Goal: Task Accomplishment & Management: Manage account settings

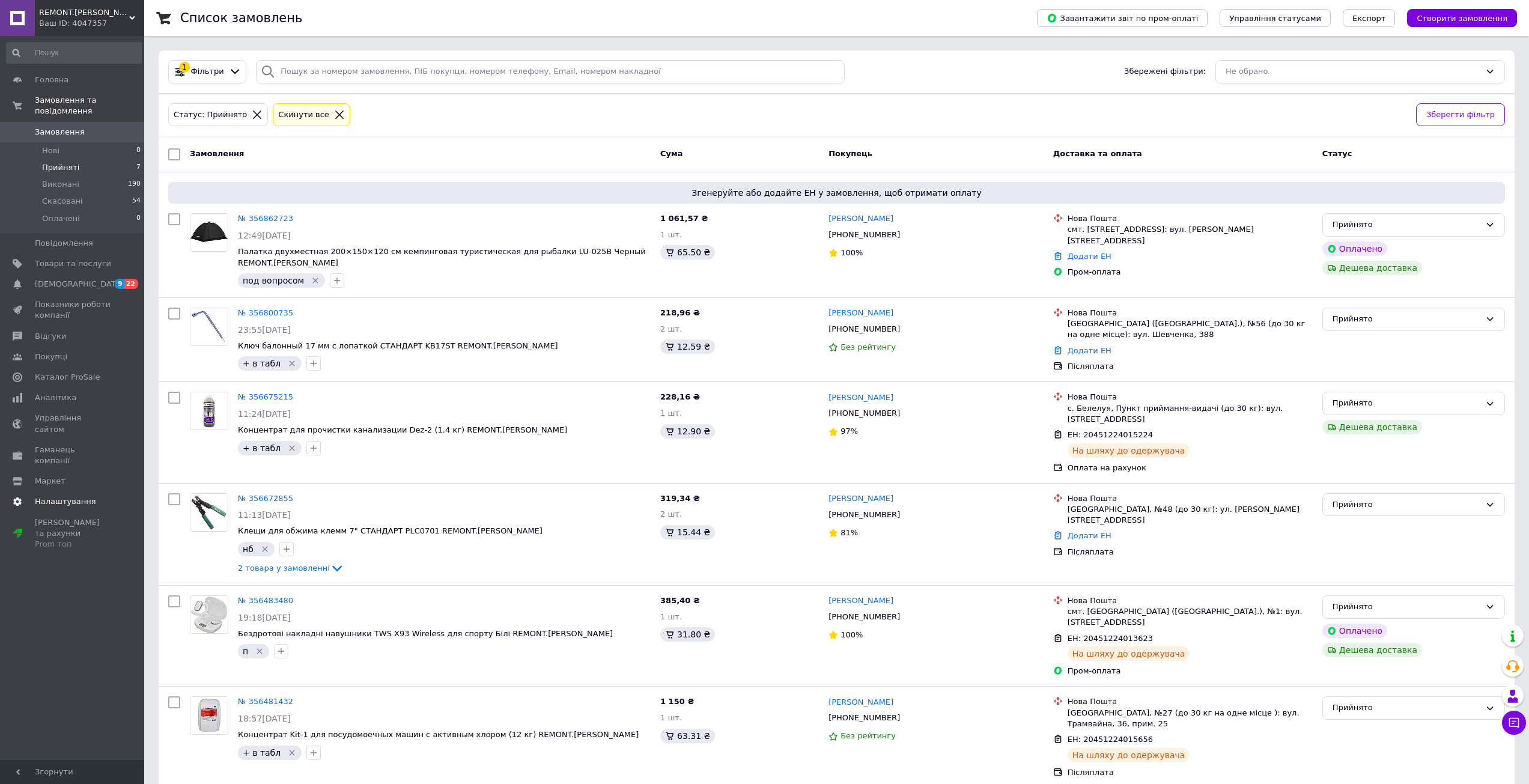
click at [71, 491] on link "Налаштування" at bounding box center [74, 501] width 148 height 21
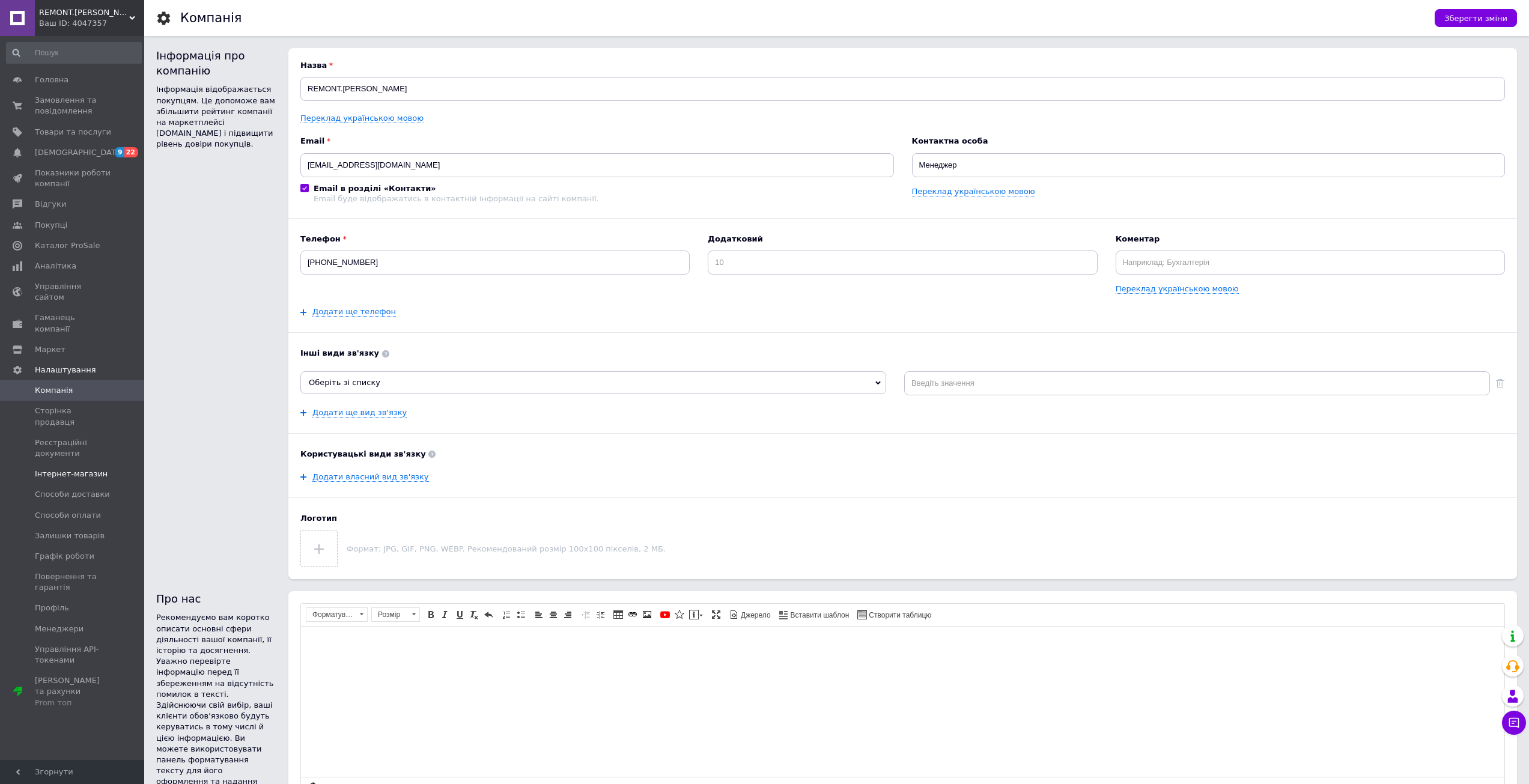
click at [59, 469] on span "Інтернет-магазин" at bounding box center [71, 474] width 72 height 11
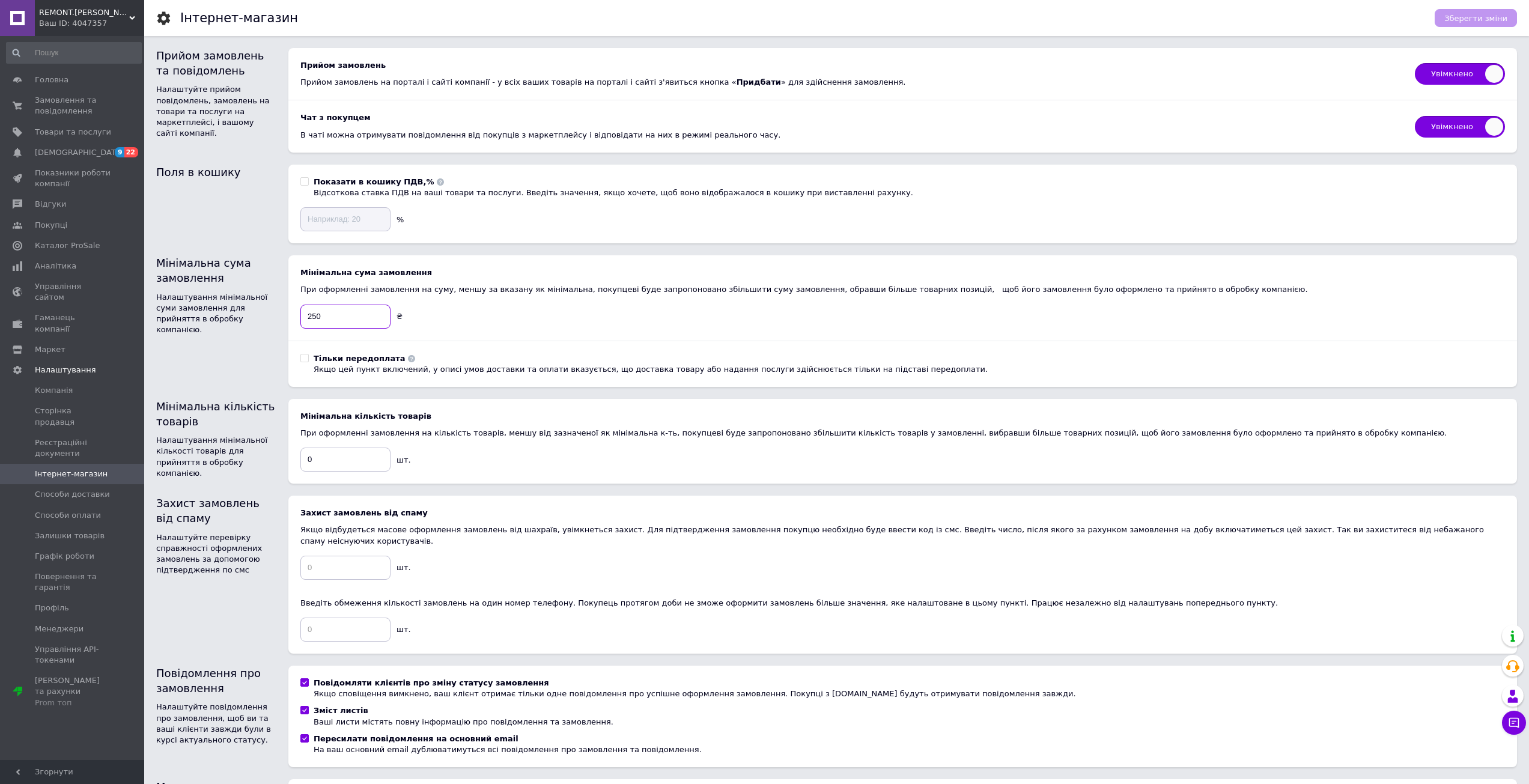
drag, startPoint x: 341, startPoint y: 316, endPoint x: 287, endPoint y: 300, distance: 56.3
click at [287, 300] on div "Мінімальна сума замовлення Налаштування мінімальної суми замовлення для прийнят…" at bounding box center [836, 321] width 1360 height 131
type input "100"
click at [1469, 14] on span "Зберегти зміни" at bounding box center [1475, 18] width 63 height 9
click at [38, 108] on span "Замовлення та повідомлення" at bounding box center [73, 105] width 76 height 21
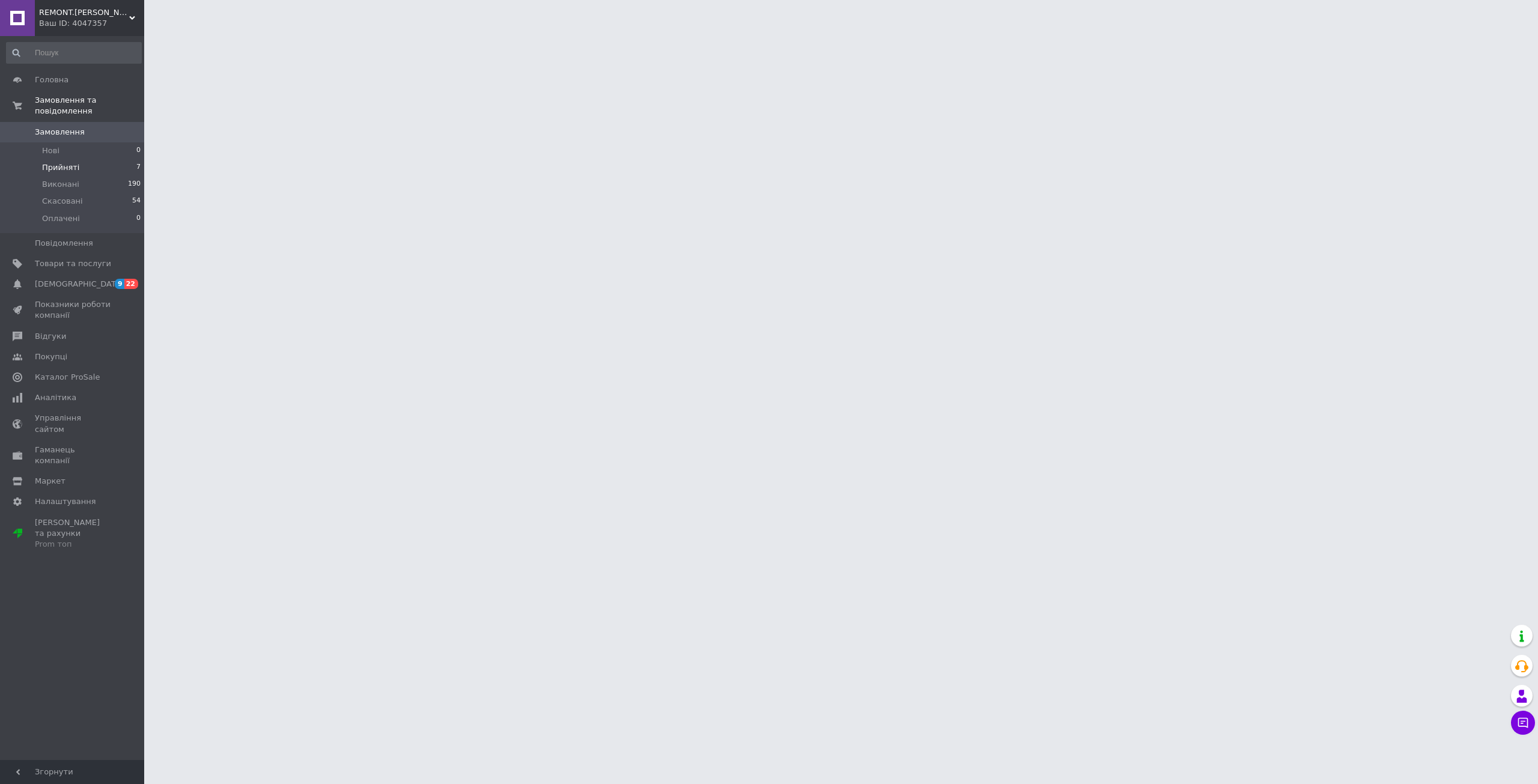
click at [53, 162] on span "Прийняті" at bounding box center [61, 168] width 37 height 11
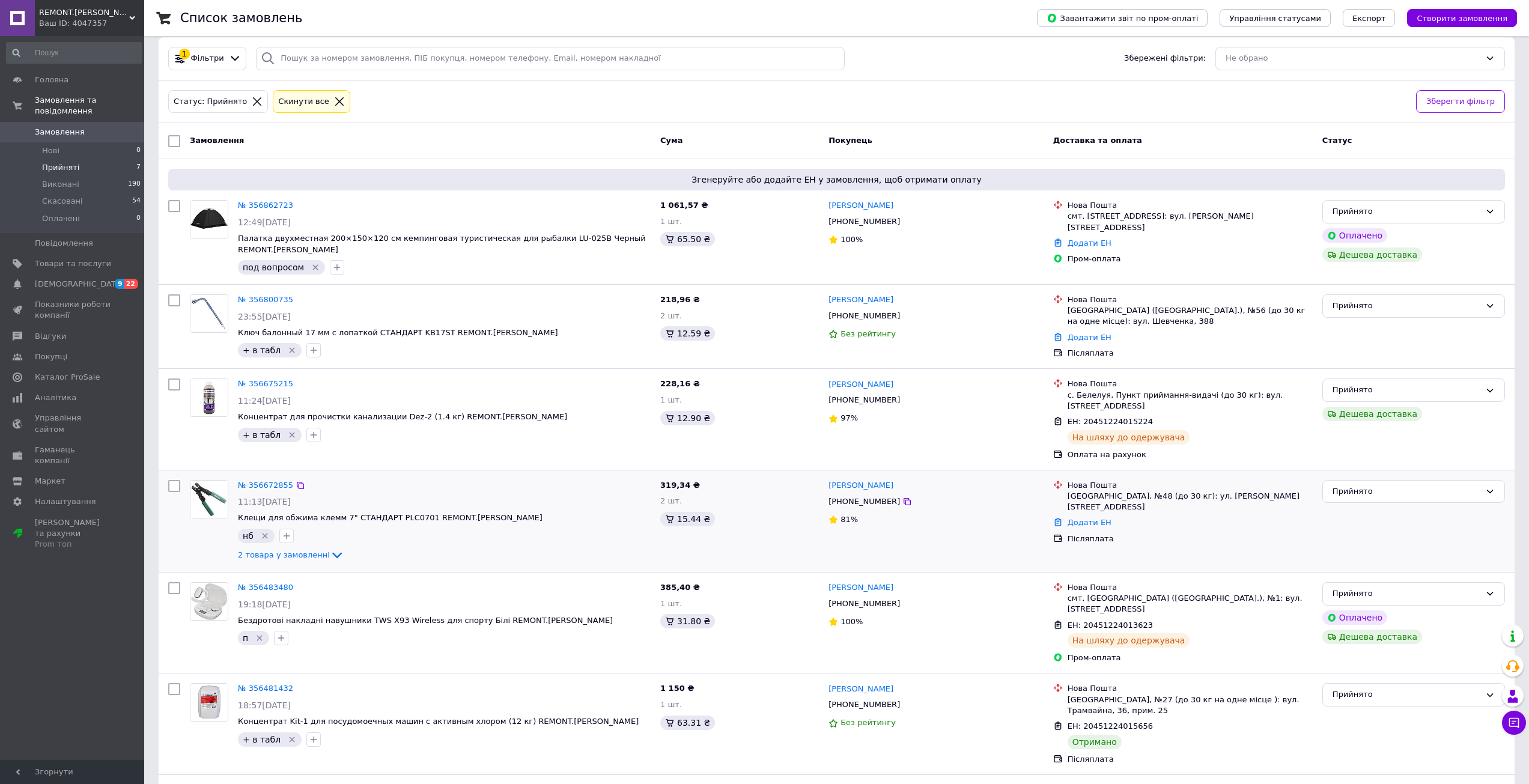
scroll to position [75, 0]
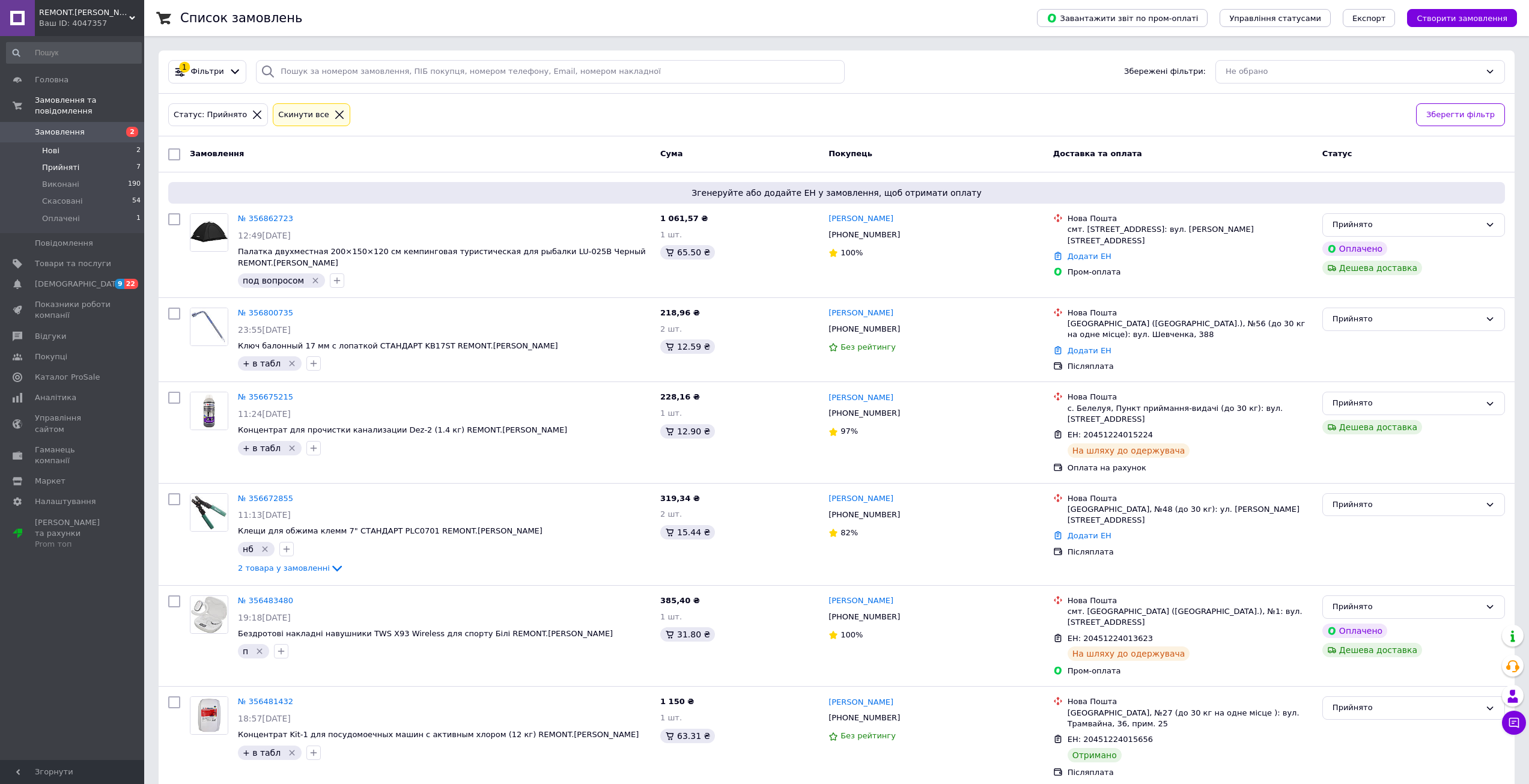
click at [59, 143] on li "Нові 2" at bounding box center [74, 150] width 148 height 17
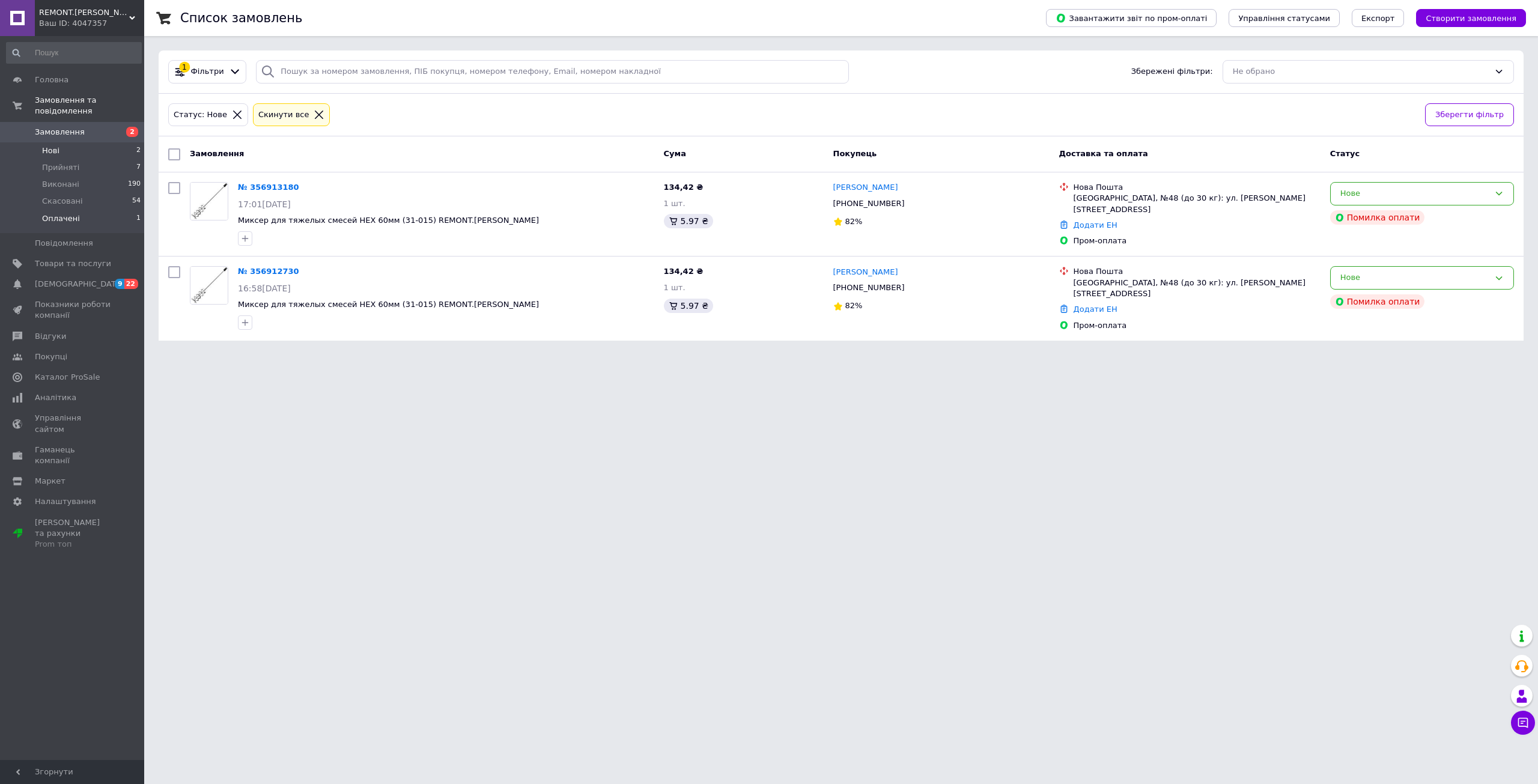
click at [57, 213] on span "Оплачені" at bounding box center [61, 219] width 38 height 11
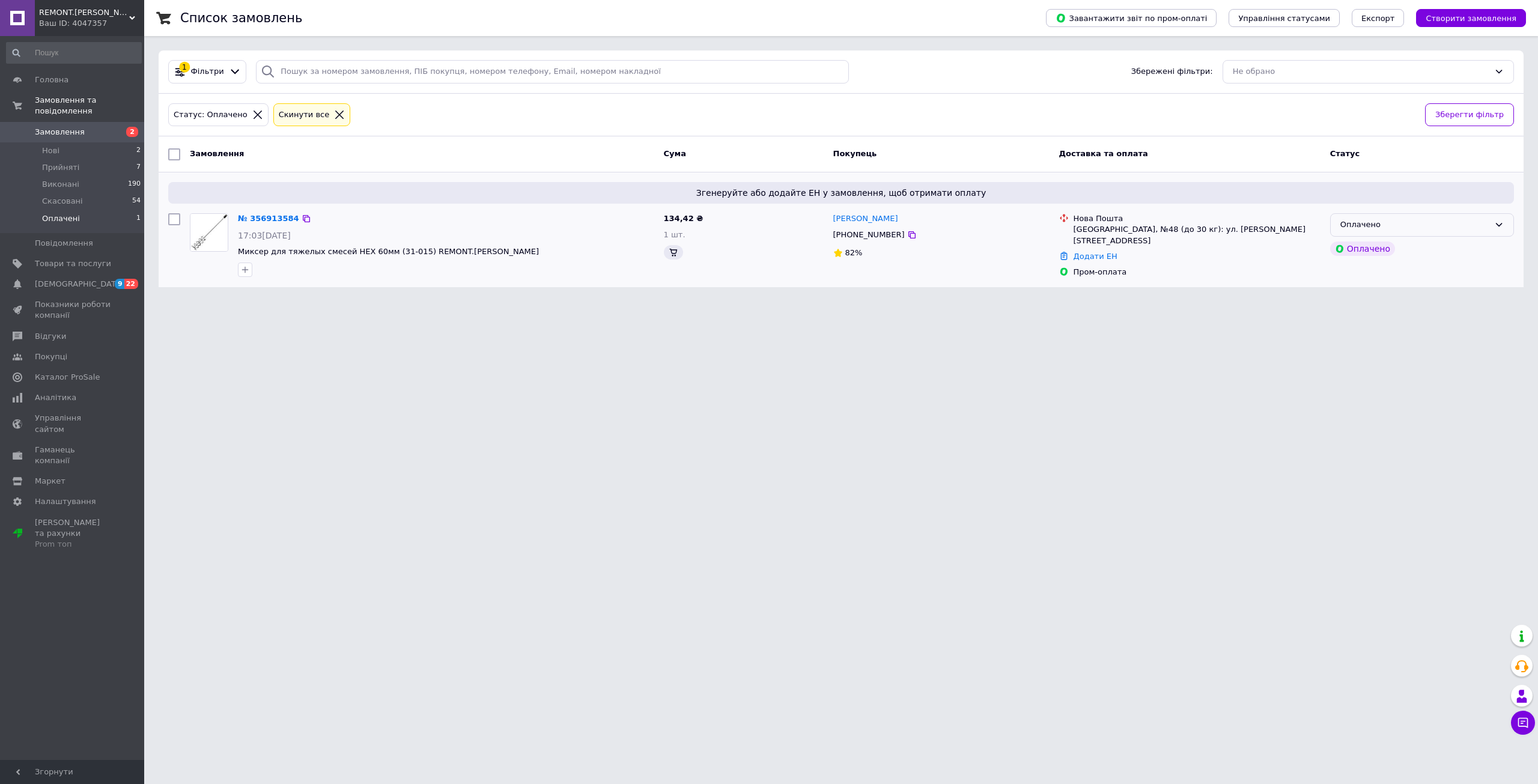
drag, startPoint x: 1439, startPoint y: 231, endPoint x: 1430, endPoint y: 231, distance: 9.0
click at [1438, 231] on div "Оплачено" at bounding box center [1415, 225] width 149 height 13
click at [1376, 244] on li "Прийнято" at bounding box center [1422, 250] width 182 height 22
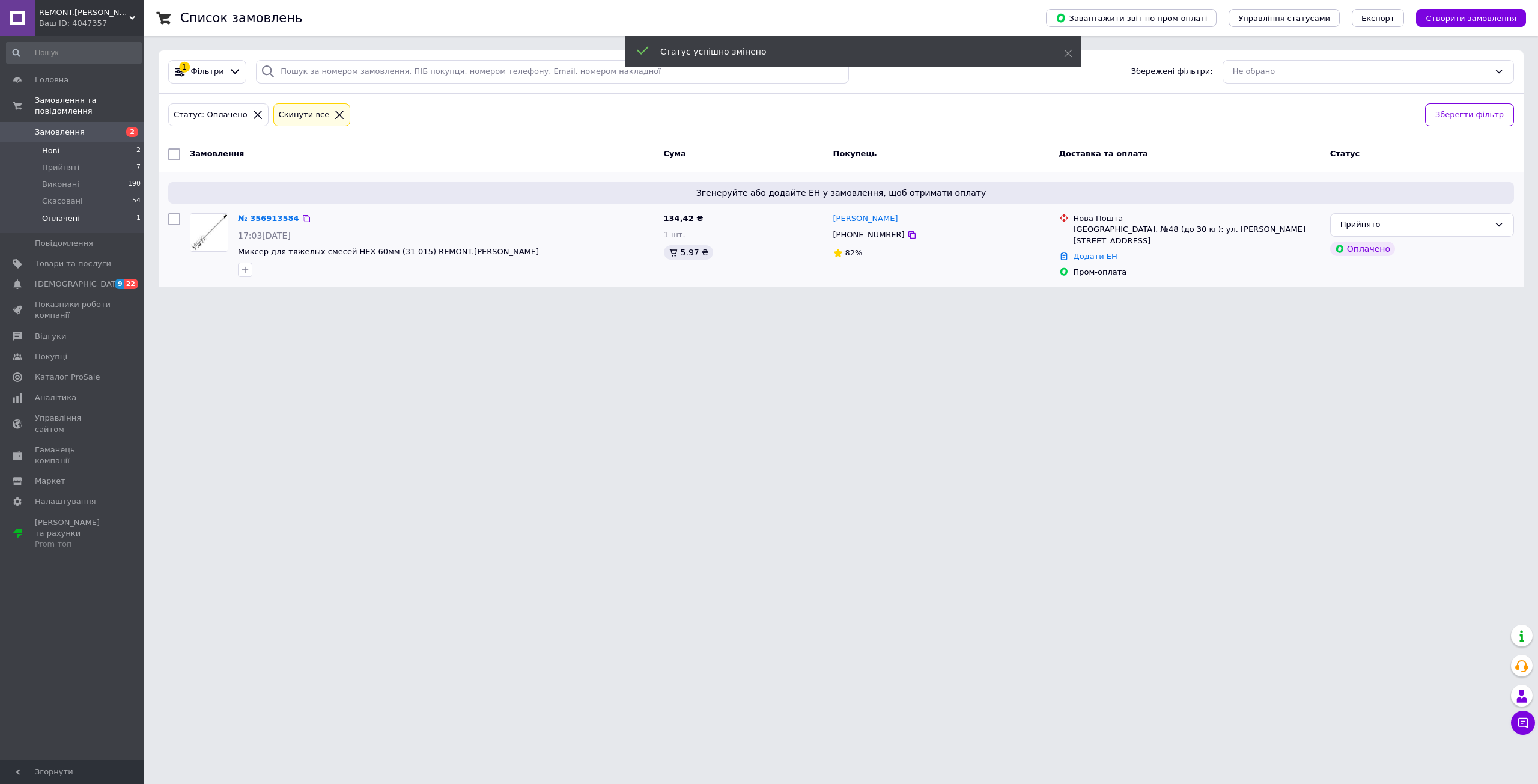
click at [49, 146] on span "Нові" at bounding box center [51, 151] width 18 height 11
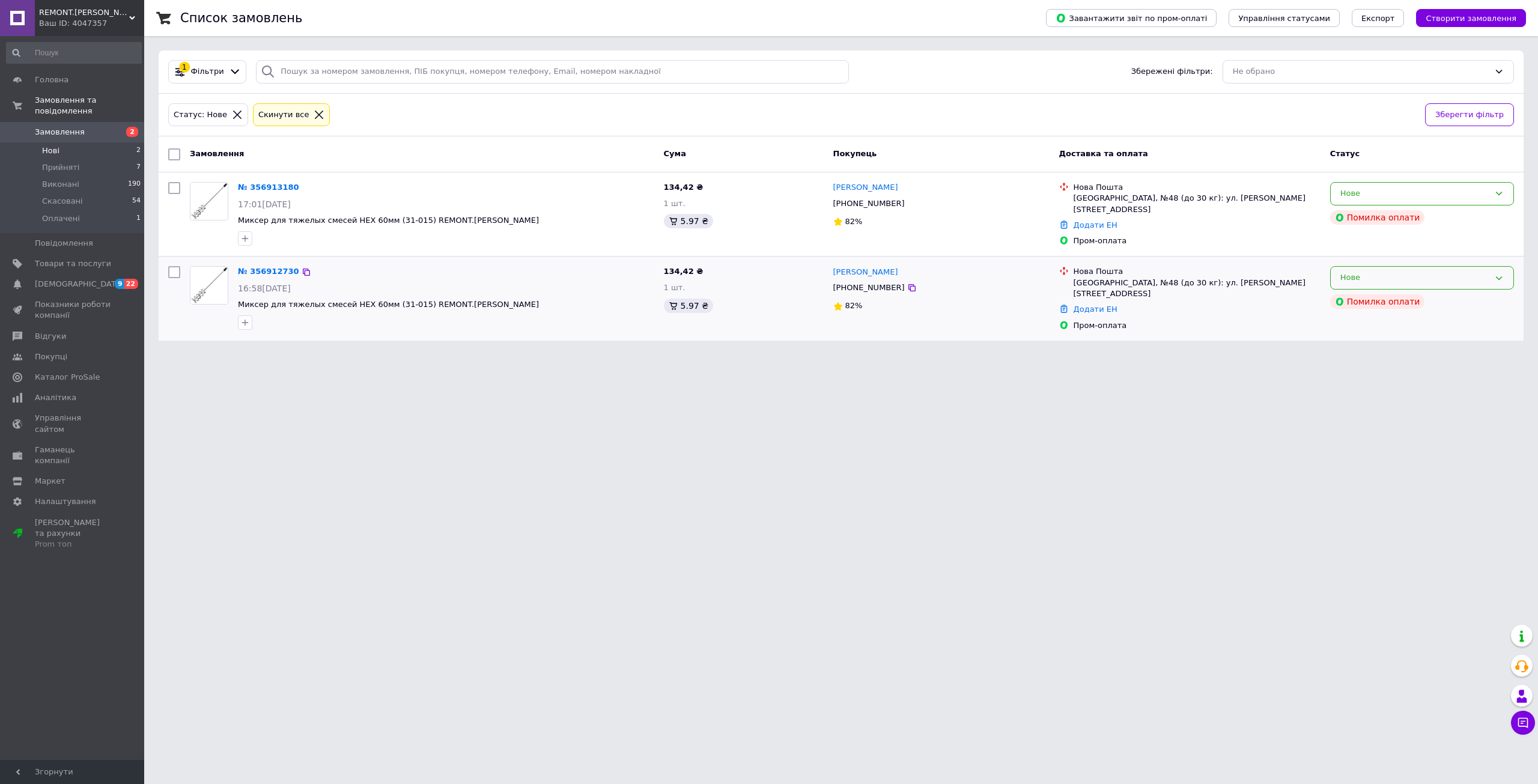
click at [1403, 275] on div "Нове" at bounding box center [1415, 278] width 149 height 13
click at [1348, 338] on li "Скасовано" at bounding box center [1422, 347] width 182 height 22
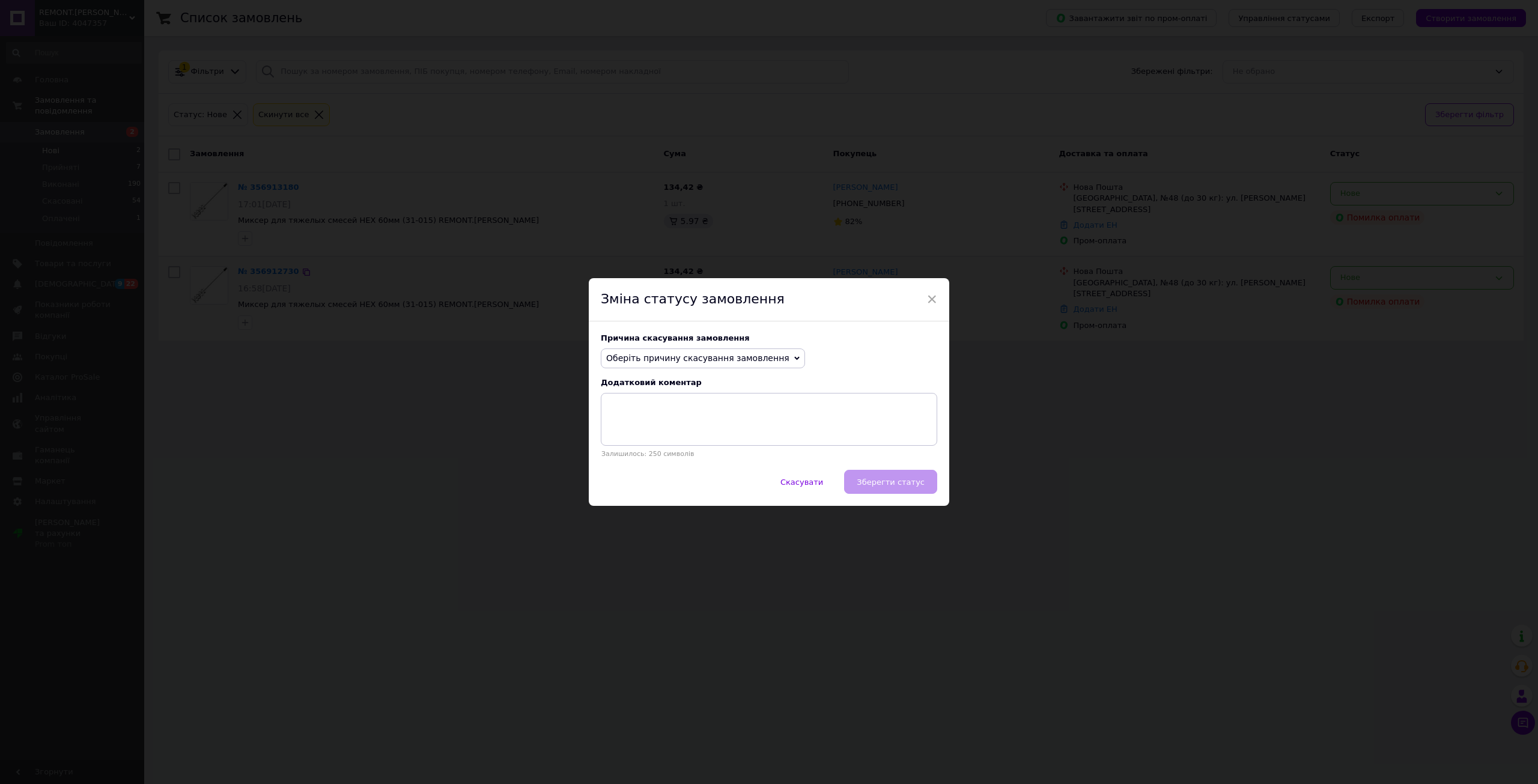
click at [650, 349] on span "Оберіть причину скасування замовлення" at bounding box center [703, 359] width 205 height 21
click at [626, 411] on li "Оплата не надійшла" at bounding box center [702, 415] width 203 height 17
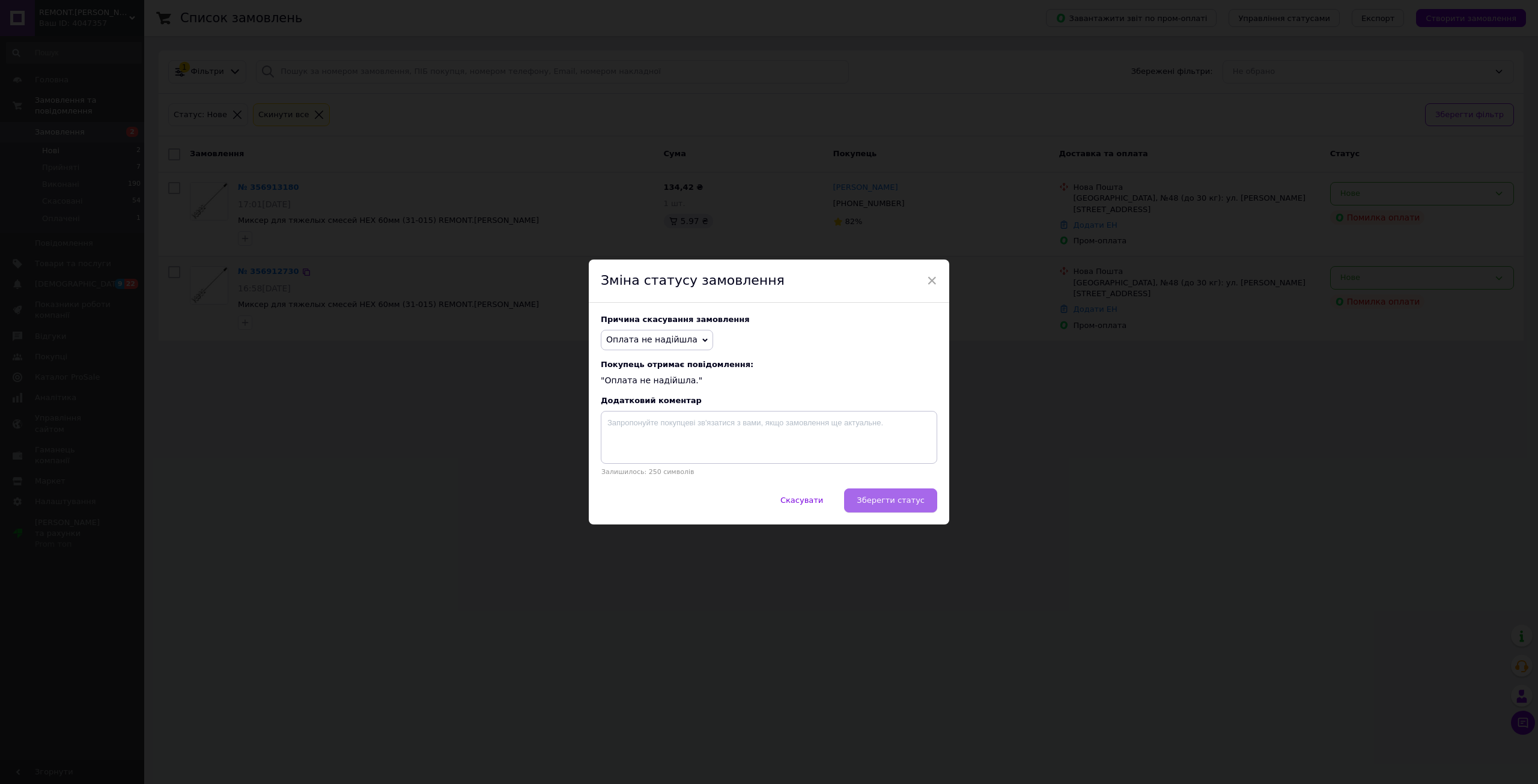
click at [935, 507] on button "Зберегти статус" at bounding box center [890, 501] width 93 height 24
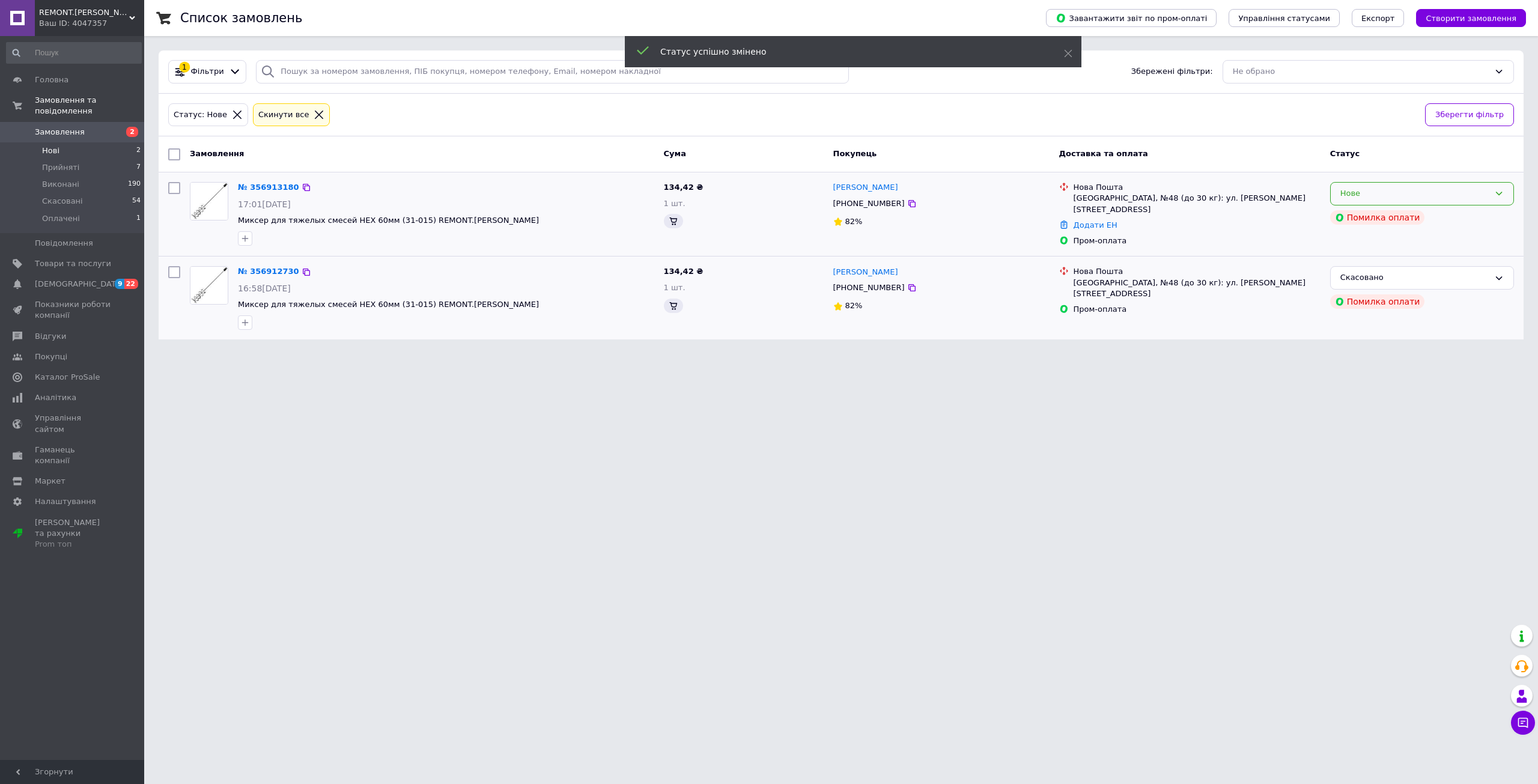
click at [1365, 195] on div "Нове" at bounding box center [1415, 193] width 149 height 13
click at [1359, 255] on li "Скасовано" at bounding box center [1422, 263] width 182 height 22
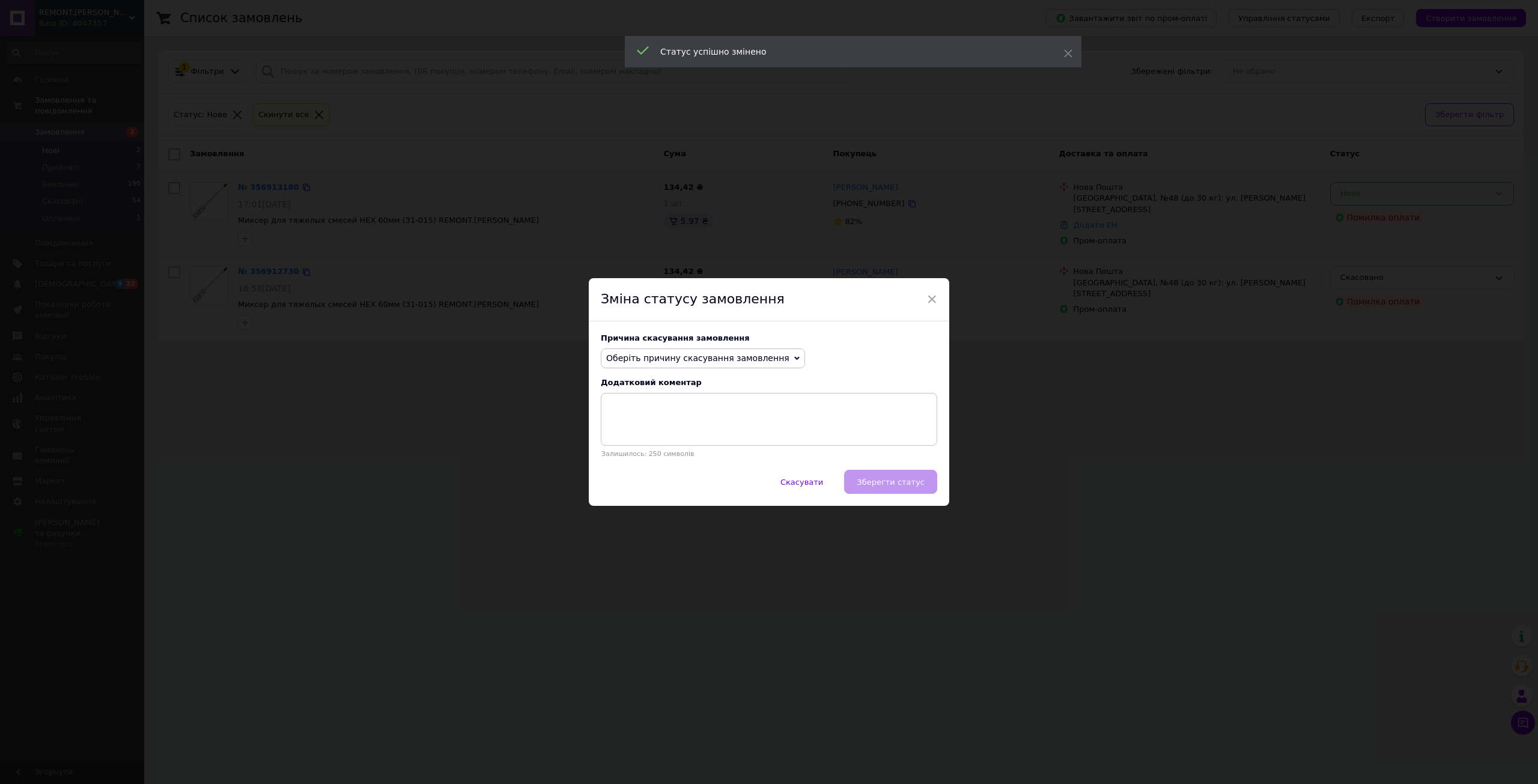
click at [642, 360] on span "Оберіть причину скасування замовлення" at bounding box center [697, 358] width 183 height 10
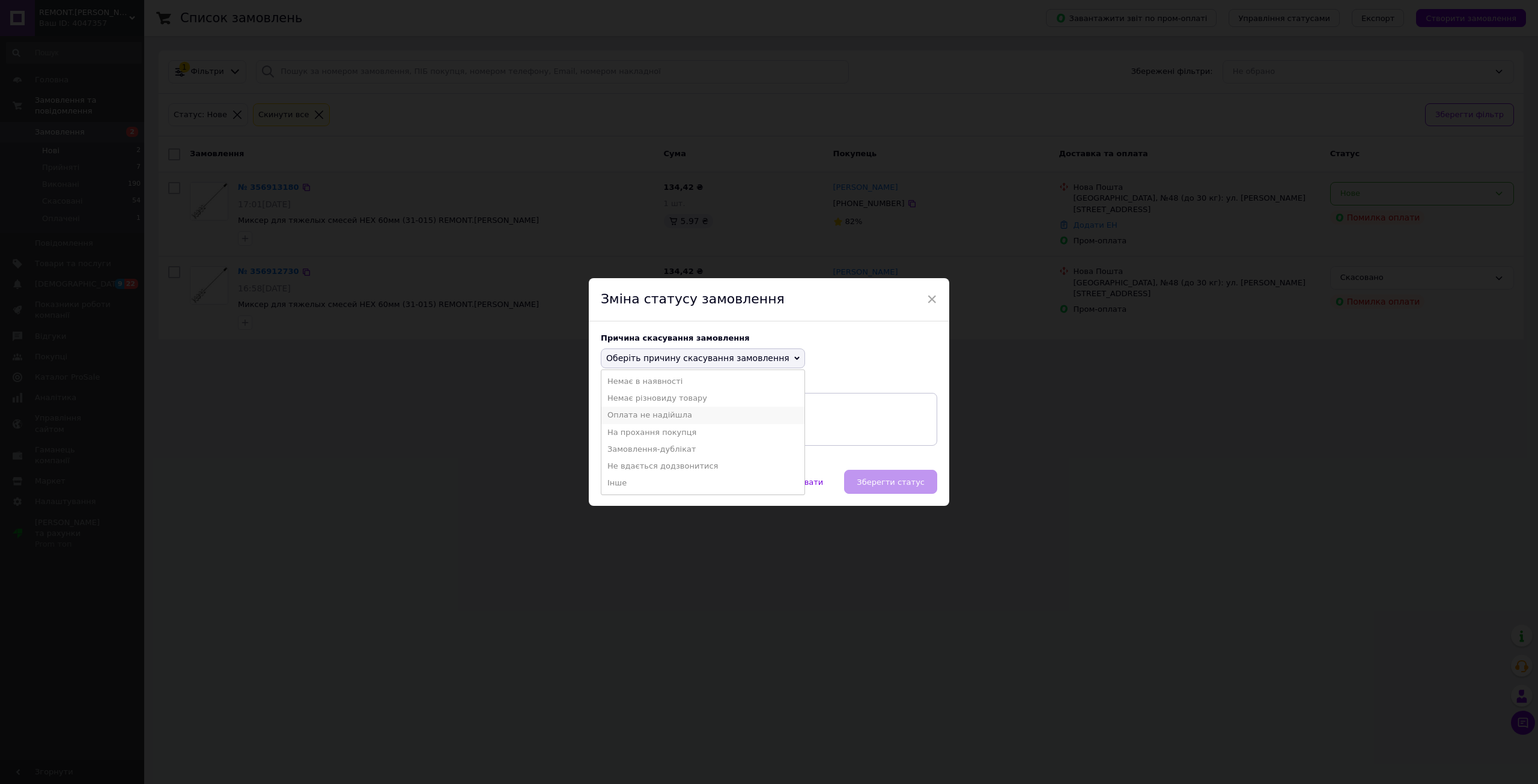
click at [643, 415] on li "Оплата не надійшла" at bounding box center [702, 415] width 203 height 17
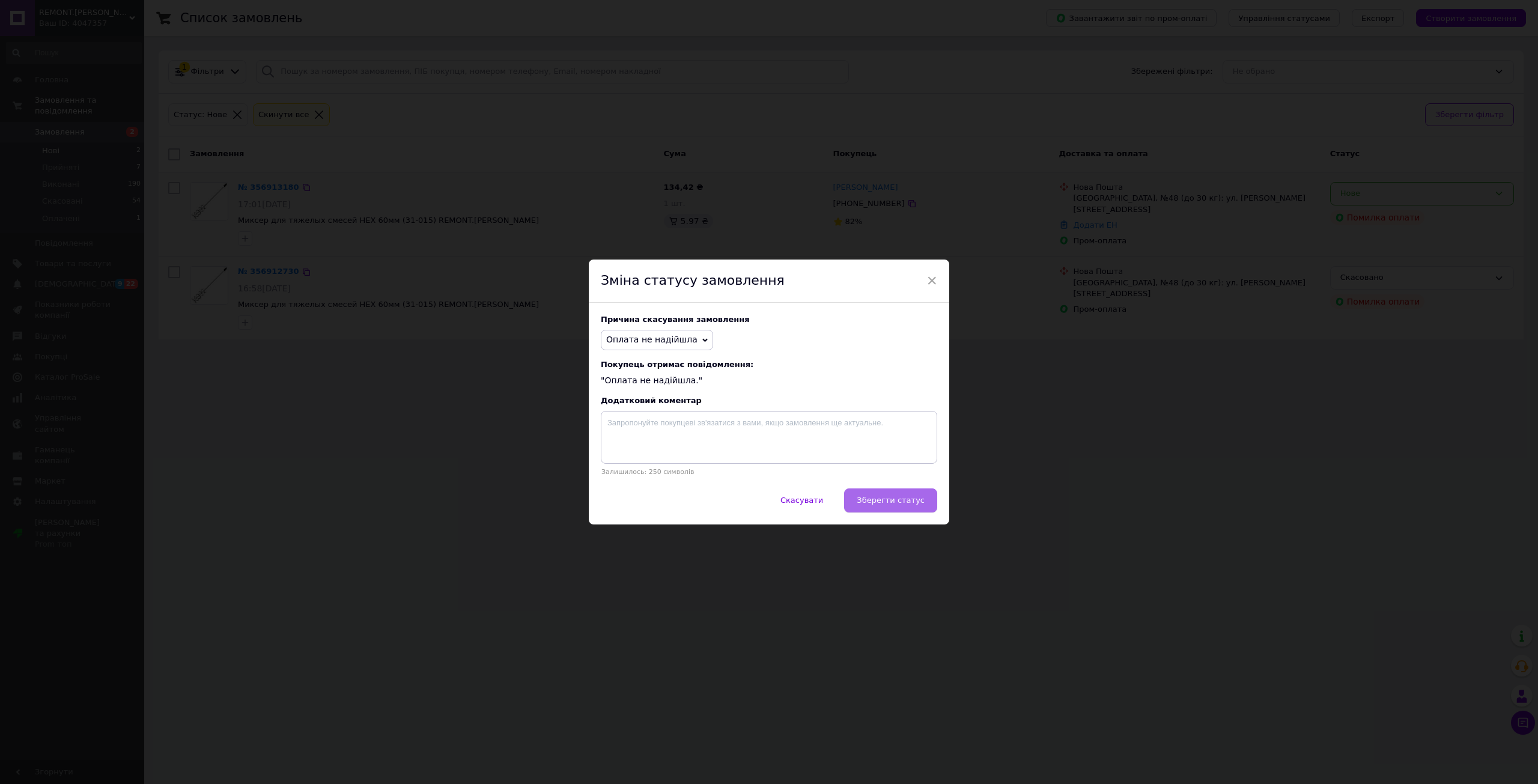
click at [901, 505] on span "Зберегти статус" at bounding box center [890, 500] width 68 height 9
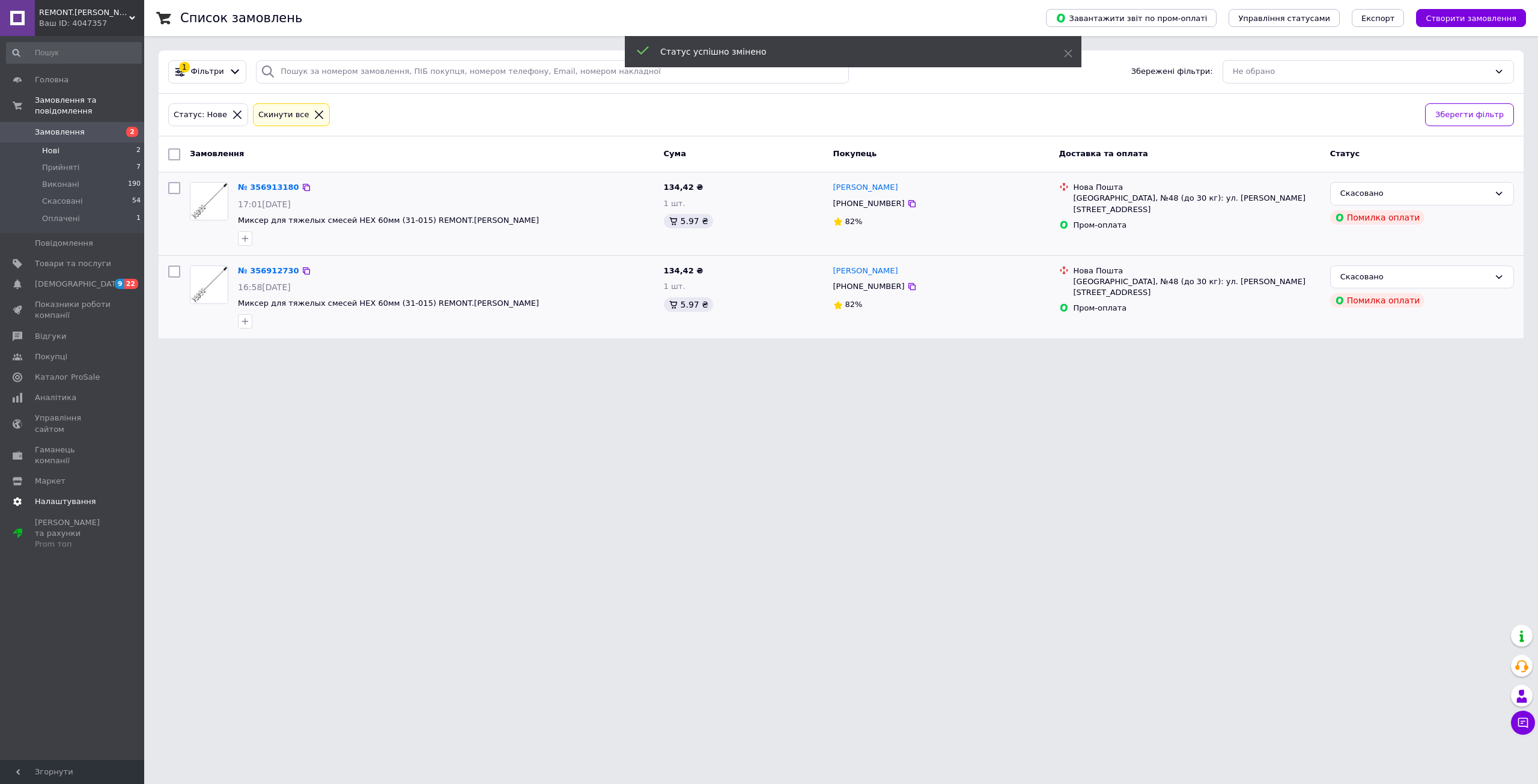
click at [58, 496] on span "Налаштування" at bounding box center [65, 501] width 61 height 11
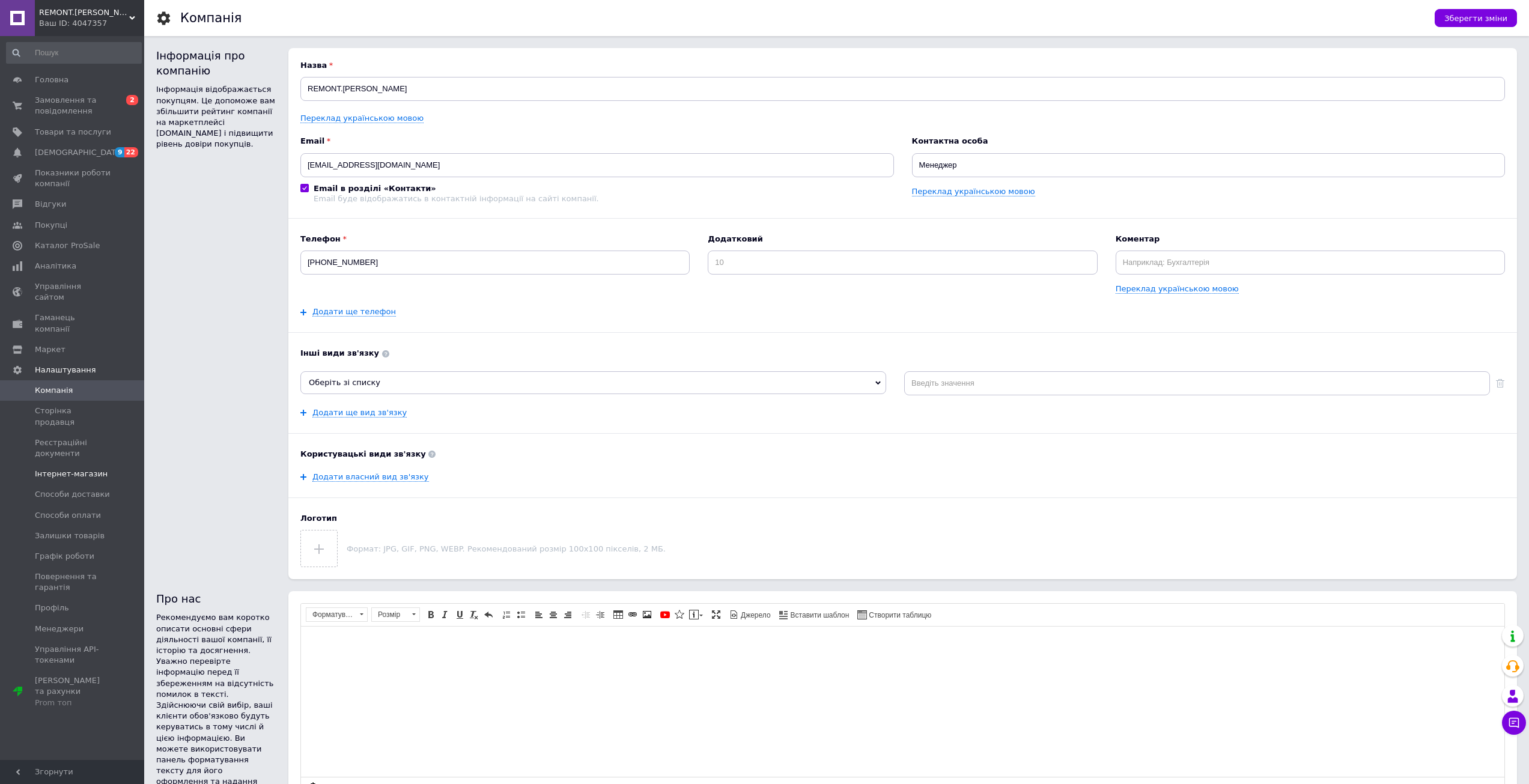
click at [70, 469] on span "Інтернет-магазин" at bounding box center [71, 474] width 72 height 11
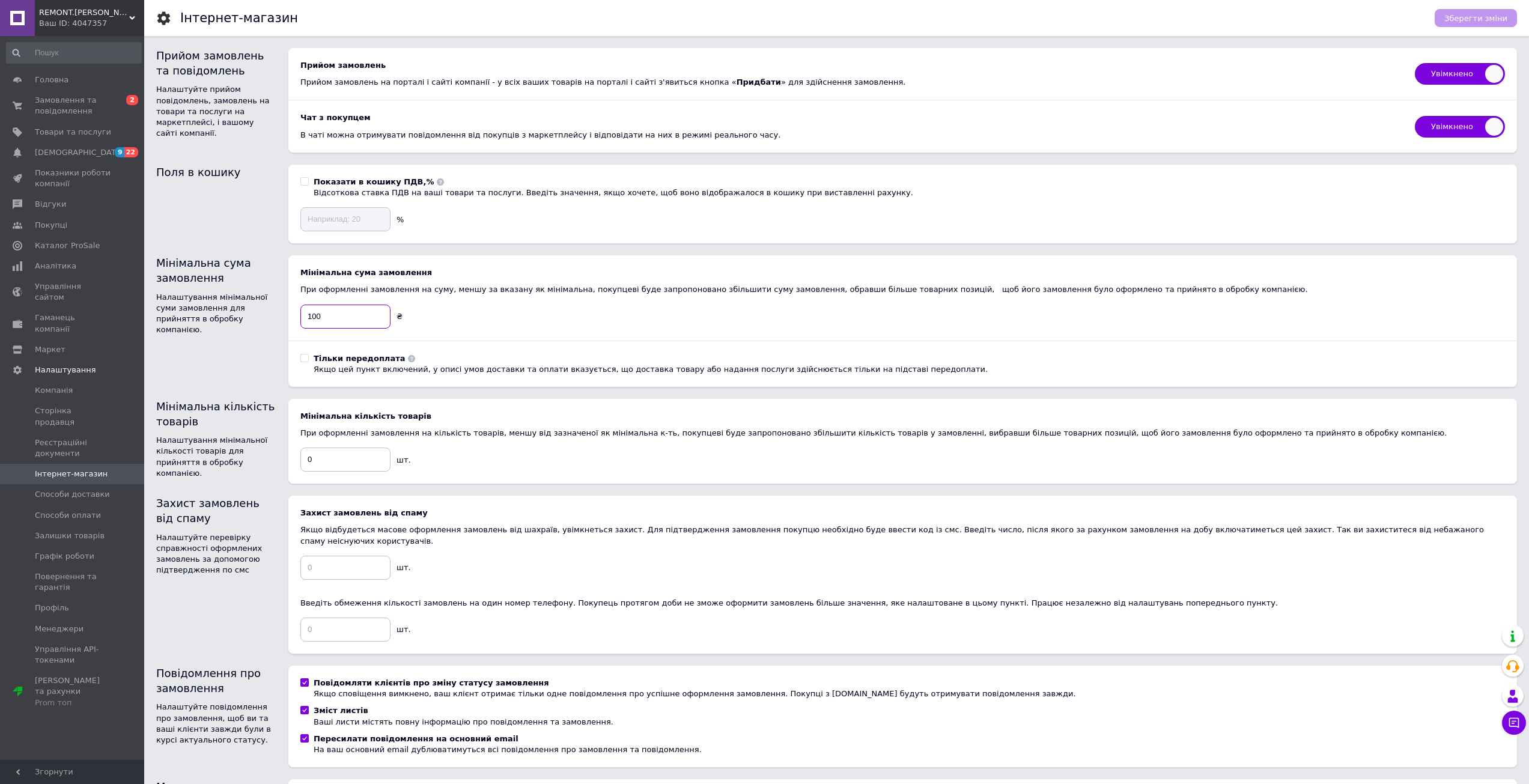
drag, startPoint x: 336, startPoint y: 310, endPoint x: 287, endPoint y: 303, distance: 49.5
click at [287, 303] on div "Мінімальна сума замовлення Налаштування мінімальної суми замовлення для прийнят…" at bounding box center [836, 321] width 1360 height 131
type input "250"
click at [1492, 11] on button "Зберегти зміни" at bounding box center [1475, 18] width 82 height 18
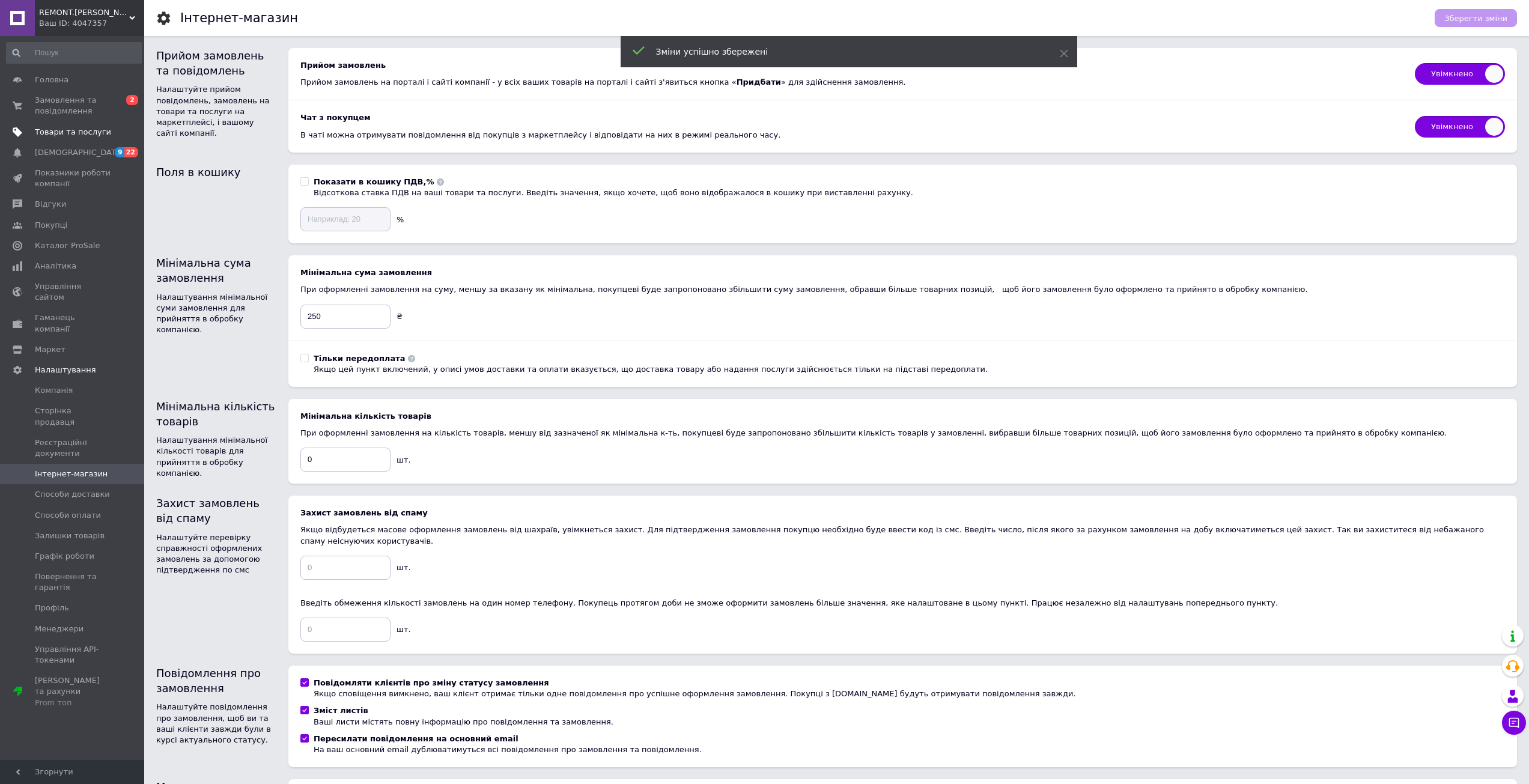
click at [60, 123] on link "Товари та послуги" at bounding box center [74, 132] width 148 height 21
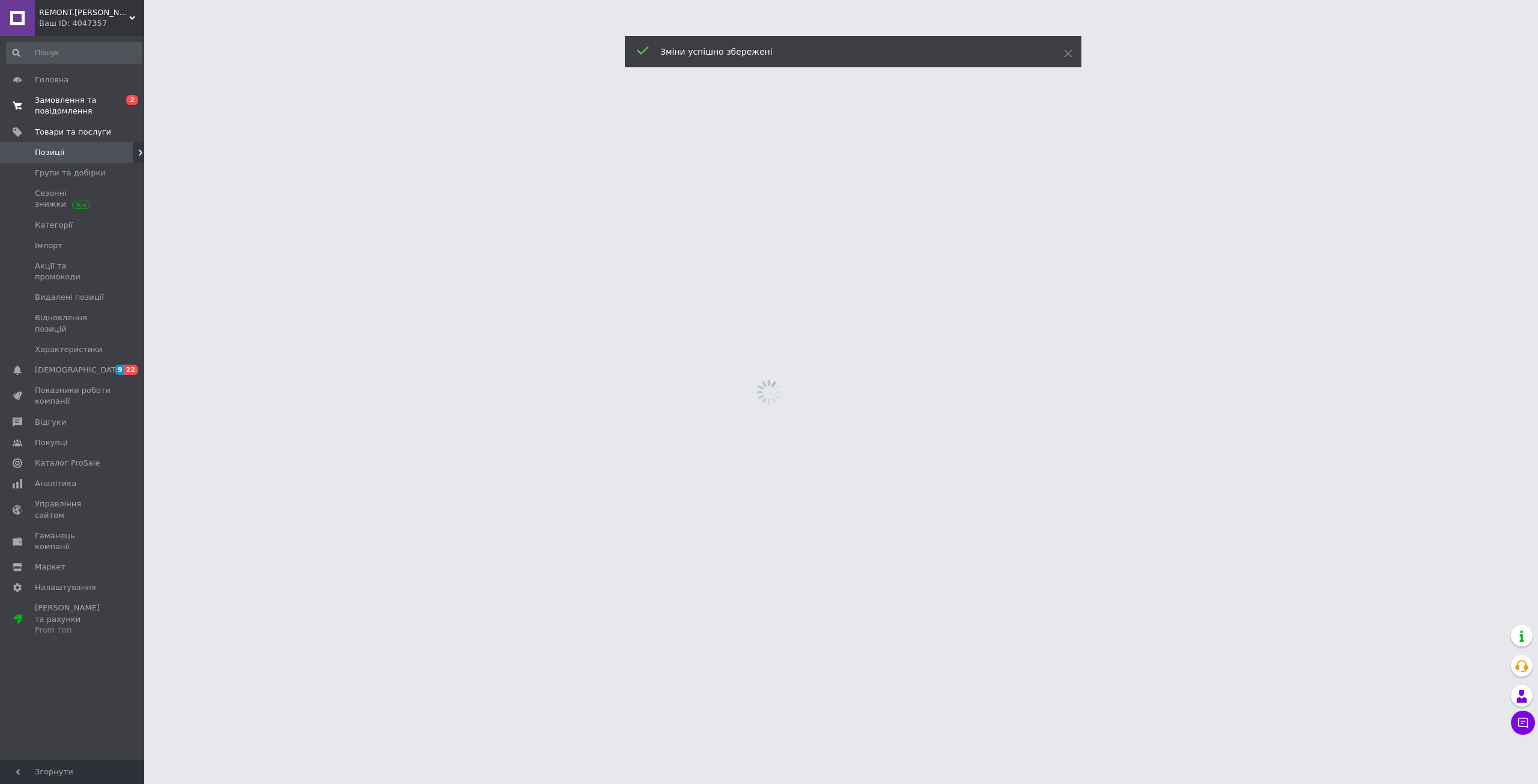
click at [55, 110] on span "Замовлення та повідомлення" at bounding box center [73, 105] width 76 height 21
click at [47, 162] on span "Прийняті" at bounding box center [61, 168] width 37 height 11
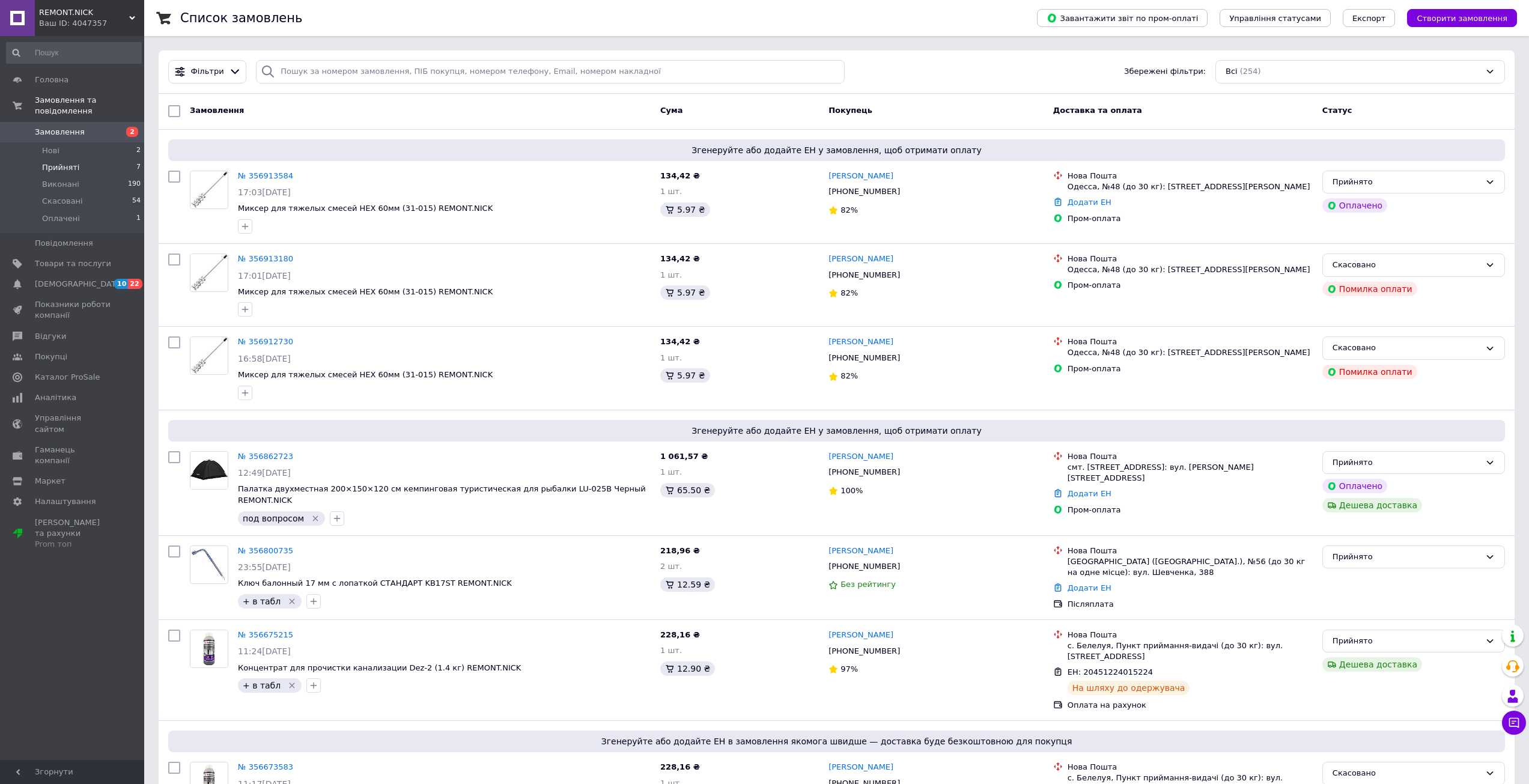
click at [50, 162] on li "Прийняті 7" at bounding box center [74, 167] width 148 height 17
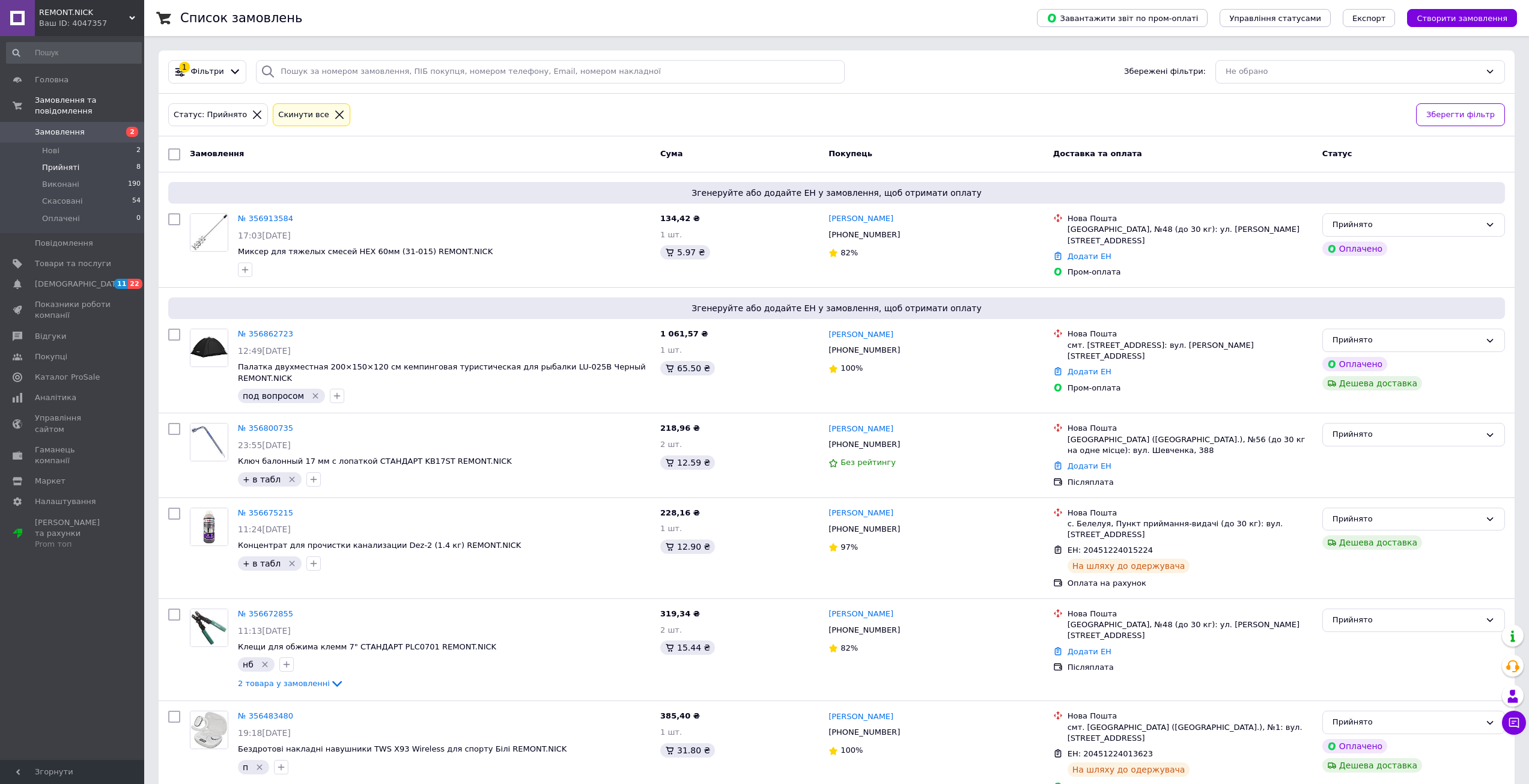
click at [47, 162] on span "Прийняті" at bounding box center [60, 168] width 37 height 11
click at [57, 162] on span "Прийняті" at bounding box center [60, 168] width 37 height 11
click at [53, 162] on span "Прийняті" at bounding box center [60, 168] width 37 height 11
click at [64, 162] on span "Прийняті" at bounding box center [60, 168] width 37 height 11
click at [242, 270] on icon "button" at bounding box center [245, 270] width 10 height 10
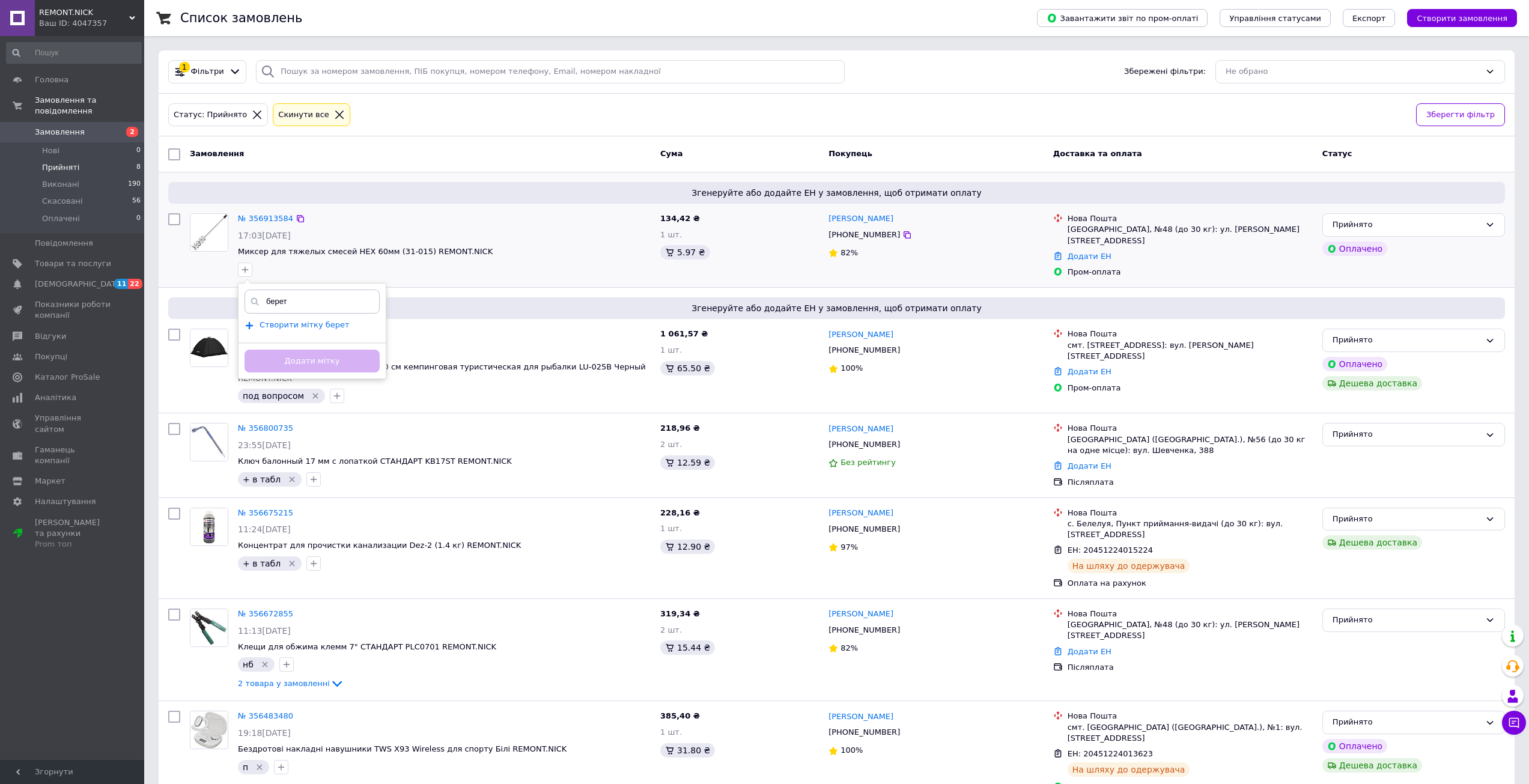
type input "берет"
click at [320, 322] on span "Створити мітку берет" at bounding box center [304, 325] width 90 height 10
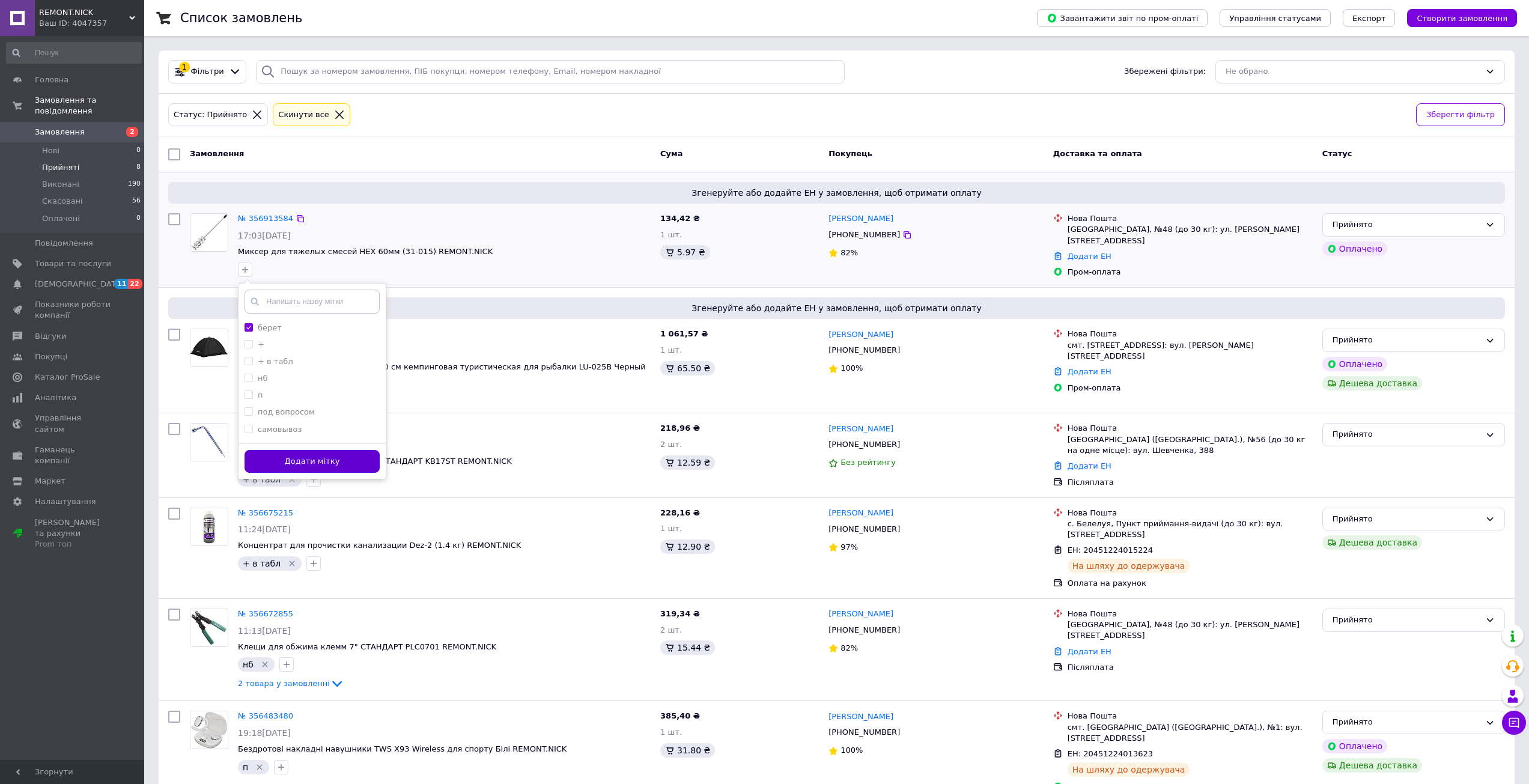
click at [302, 466] on button "Додати мітку" at bounding box center [312, 461] width 135 height 23
